Goal: Information Seeking & Learning: Learn about a topic

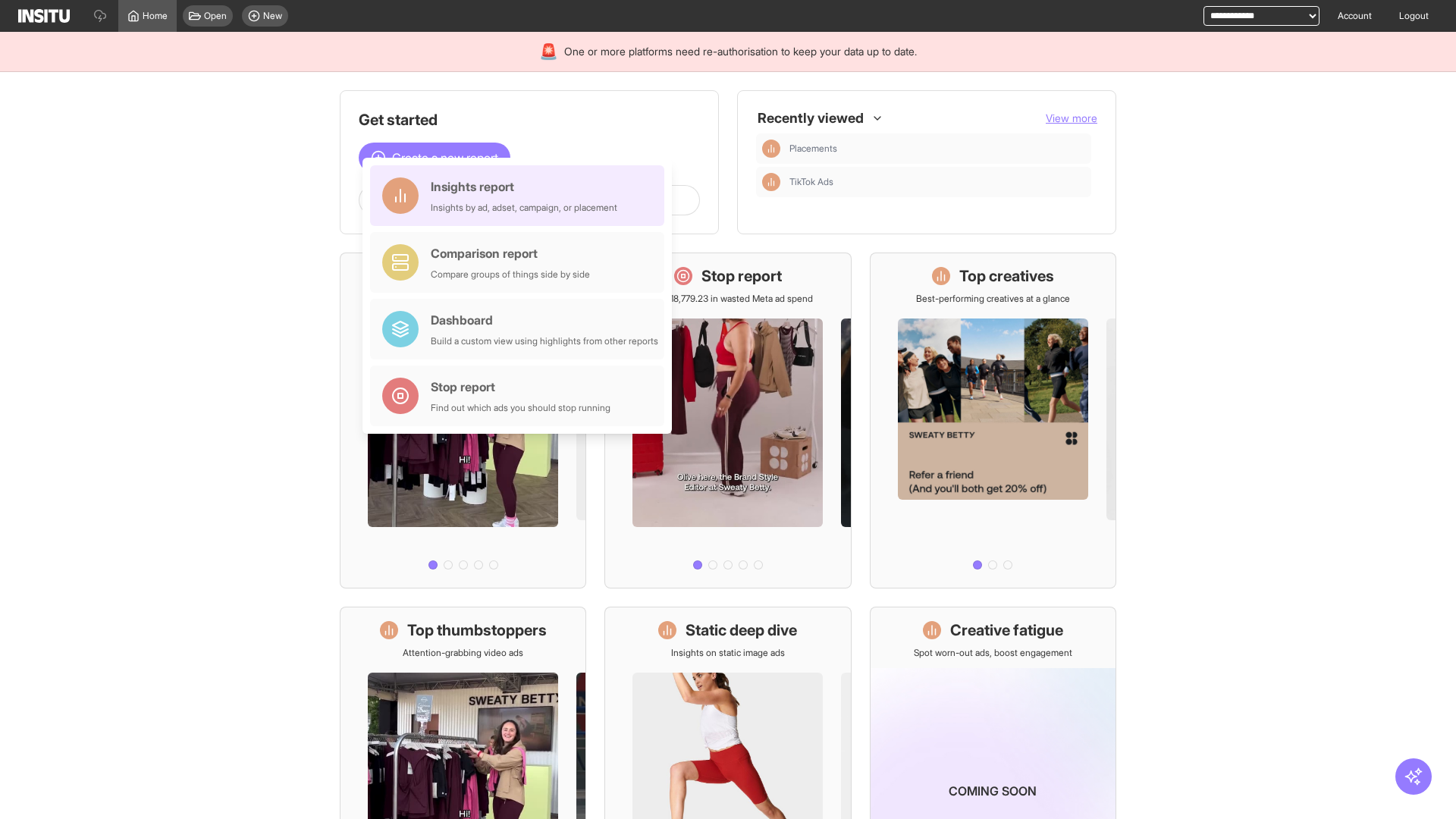
click at [521, 195] on div "Insights report Insights by ad, adset, campaign, or placement" at bounding box center [523, 195] width 187 height 36
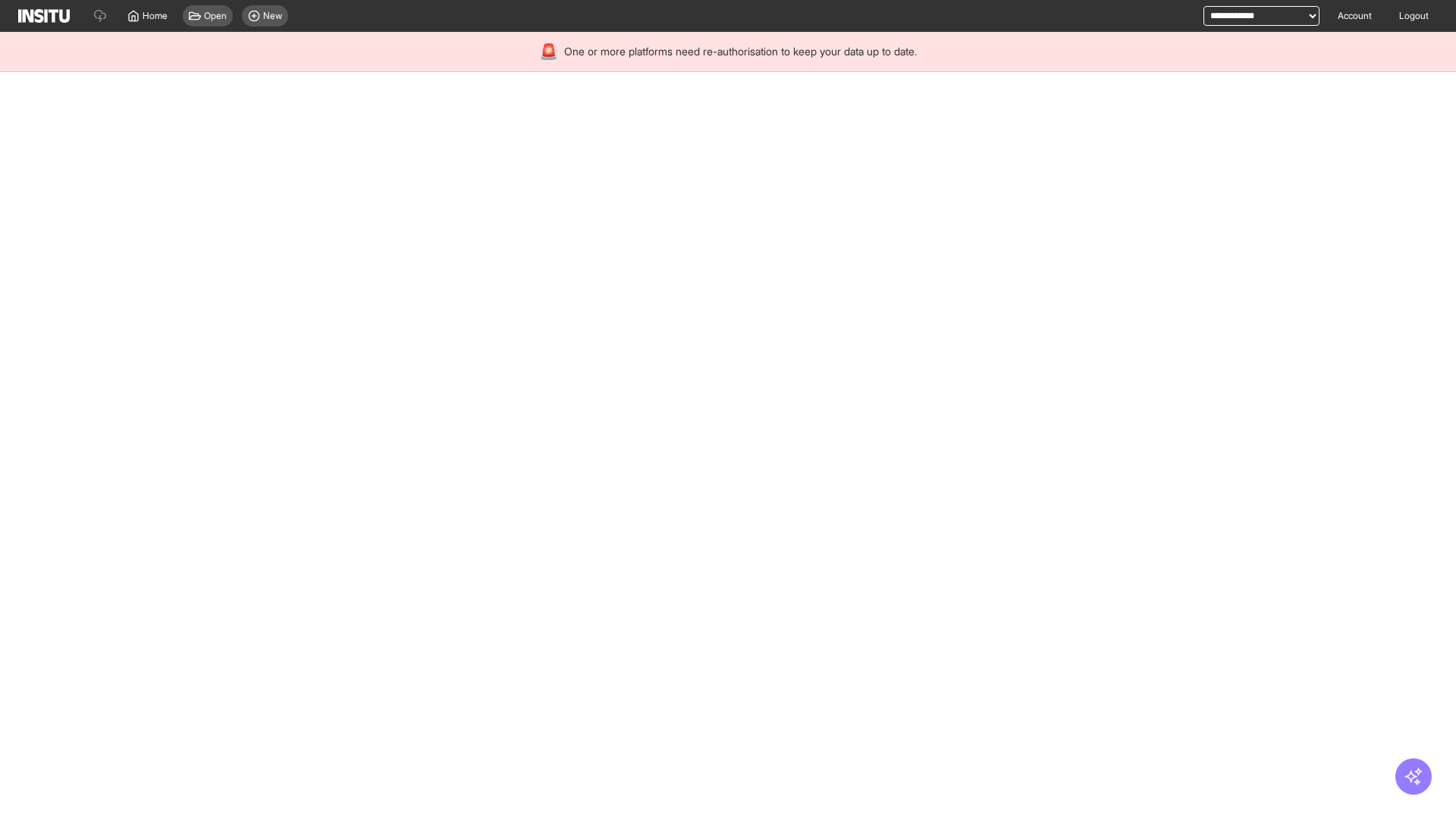
select select "**"
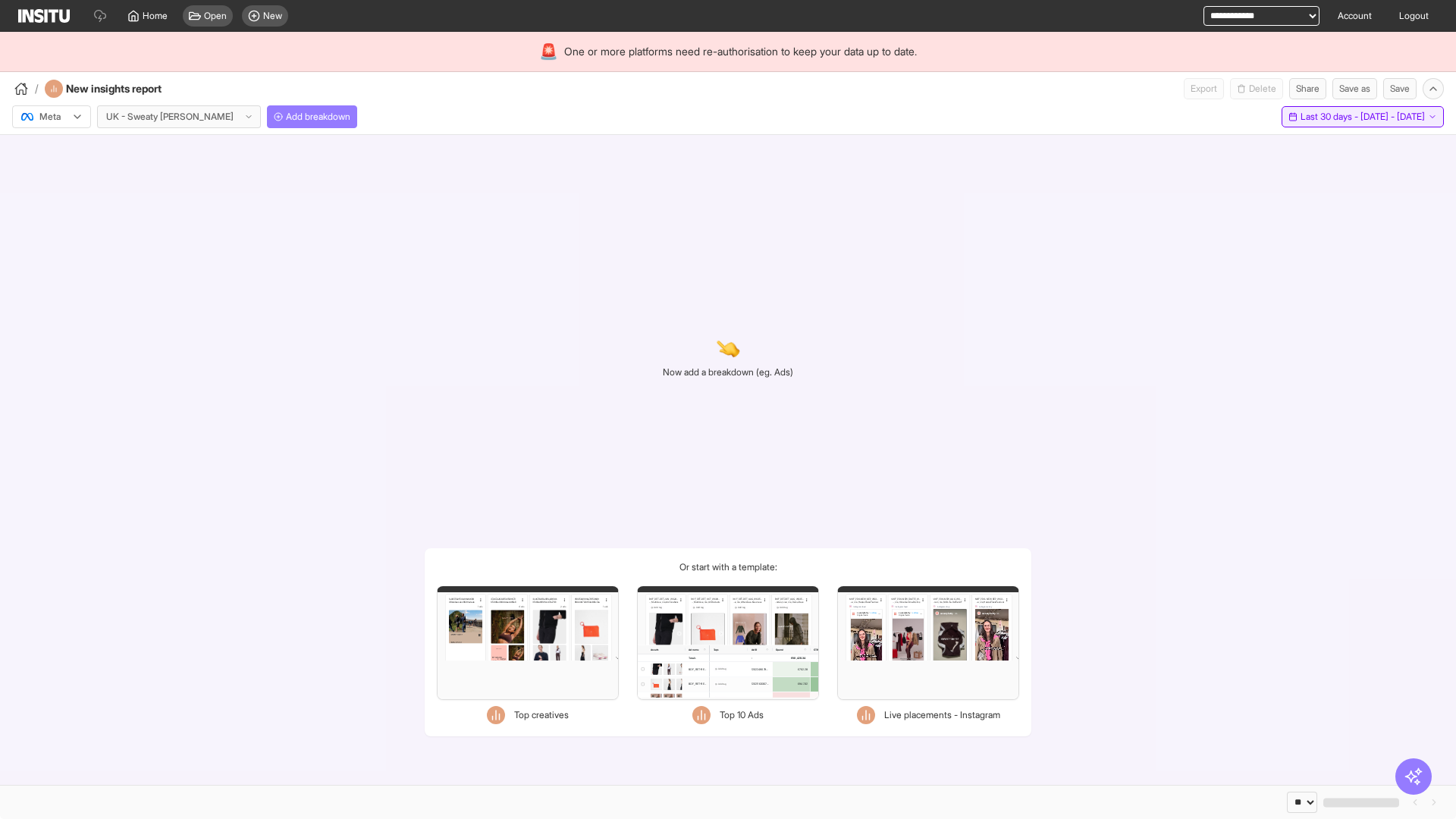
click at [1331, 117] on span "Last 30 days - [DATE] - [DATE]" at bounding box center [1363, 116] width 125 height 12
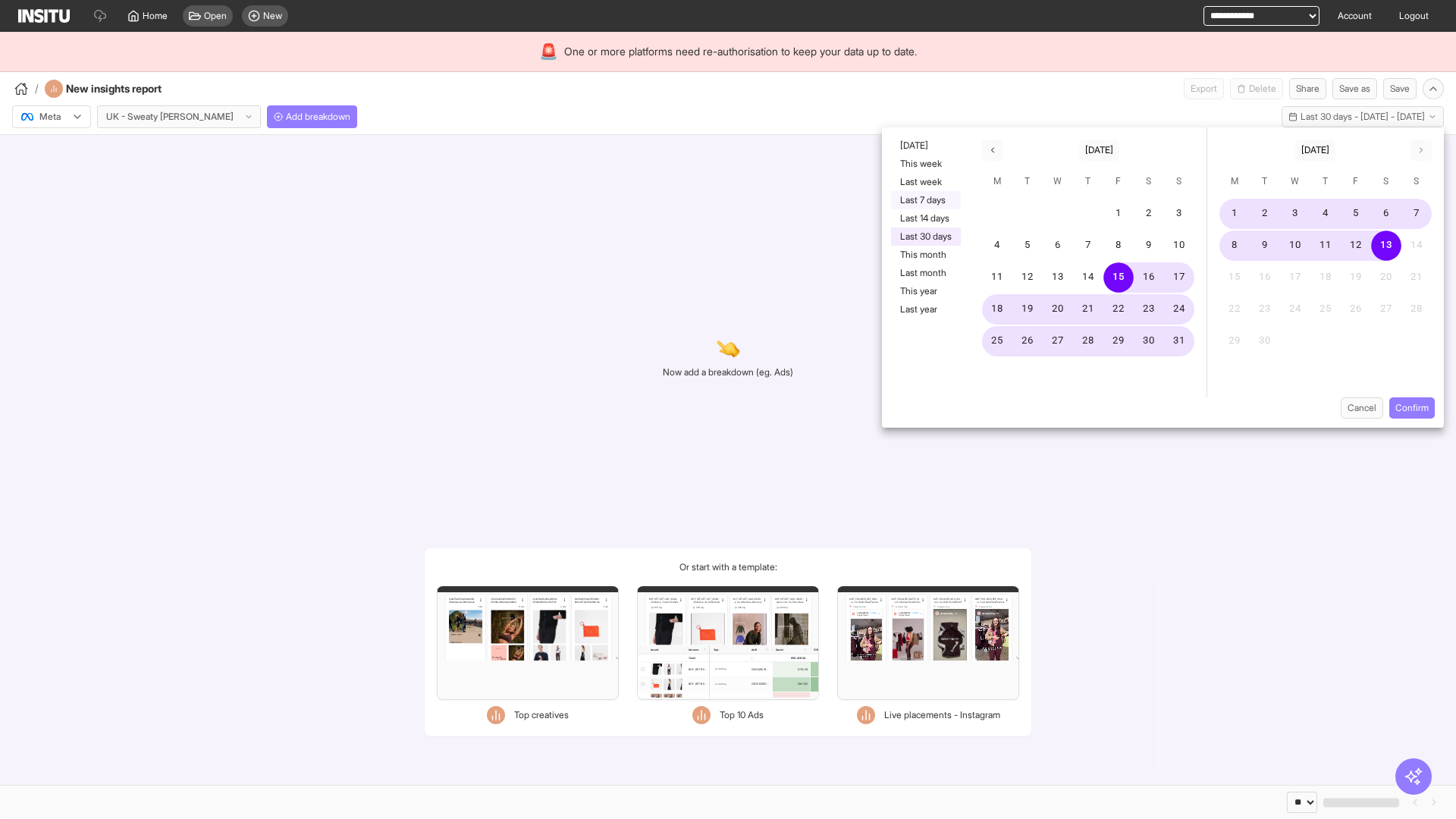
click at [924, 200] on button "Last 7 days" at bounding box center [925, 201] width 70 height 19
